Goal: Task Accomplishment & Management: Complete application form

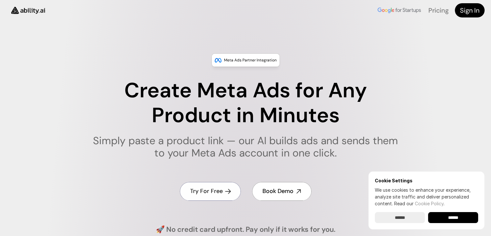
click at [214, 193] on h4 "Try For Free" at bounding box center [206, 191] width 33 height 8
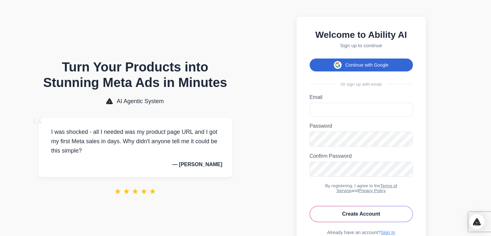
click at [366, 71] on button "Continue with Google" at bounding box center [361, 64] width 103 height 13
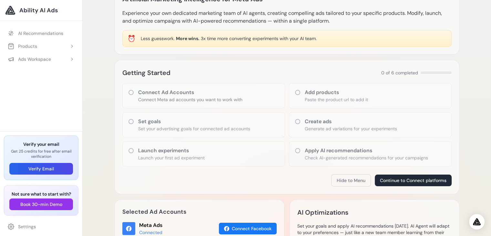
scroll to position [32, 0]
